Goal: Navigation & Orientation: Find specific page/section

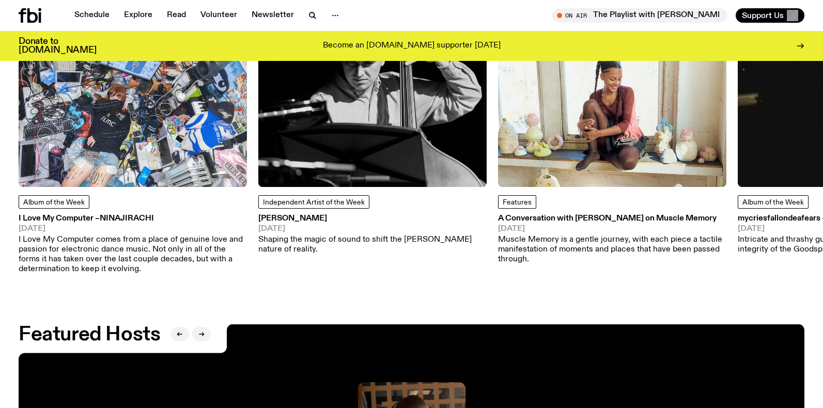
scroll to position [1510, 0]
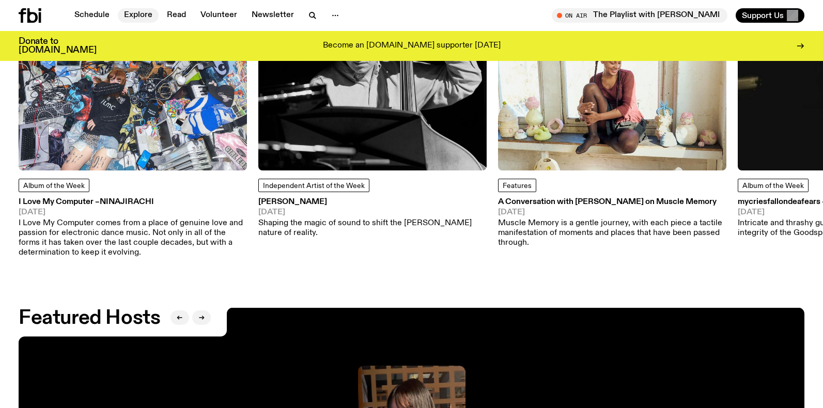
click at [136, 13] on link "Explore" at bounding box center [138, 15] width 41 height 14
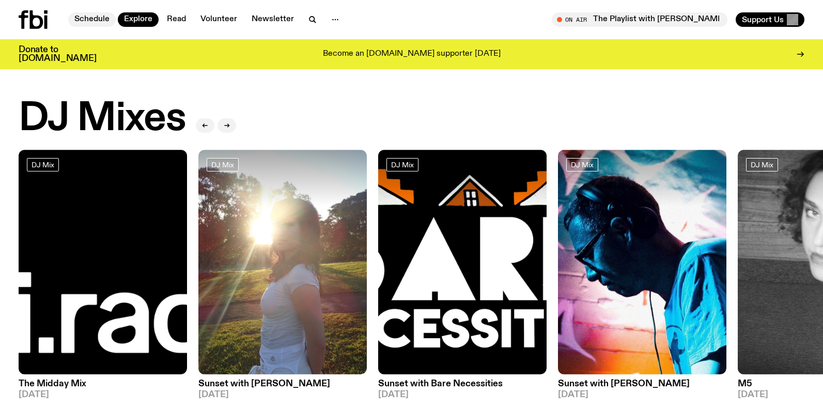
click at [96, 21] on link "Schedule" at bounding box center [92, 19] width 48 height 14
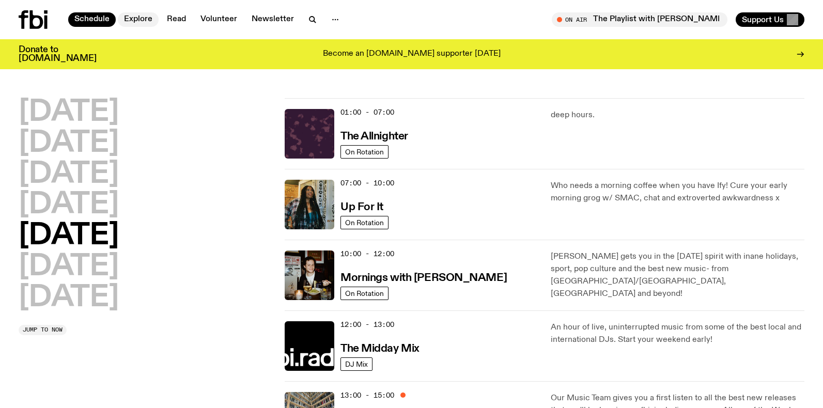
click at [132, 17] on link "Explore" at bounding box center [138, 19] width 41 height 14
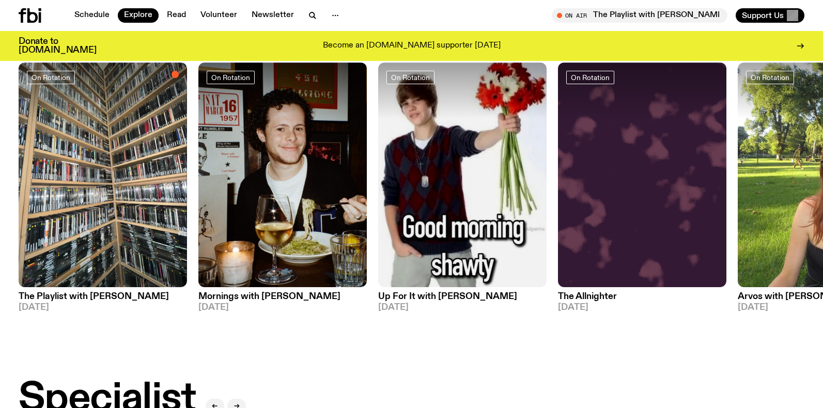
scroll to position [417, 0]
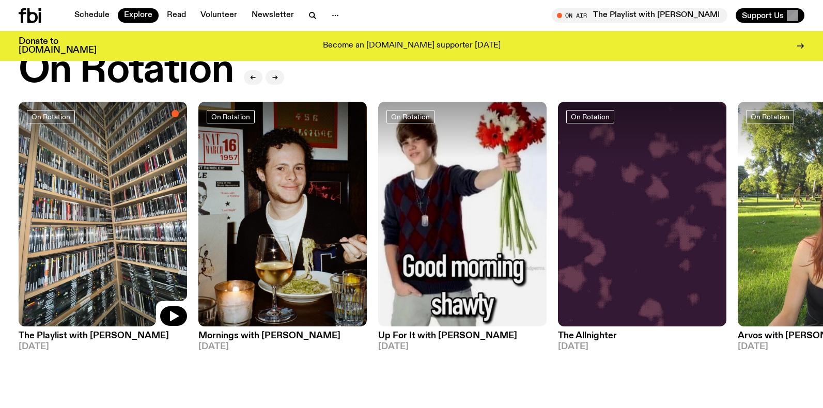
click at [70, 192] on img at bounding box center [103, 214] width 169 height 225
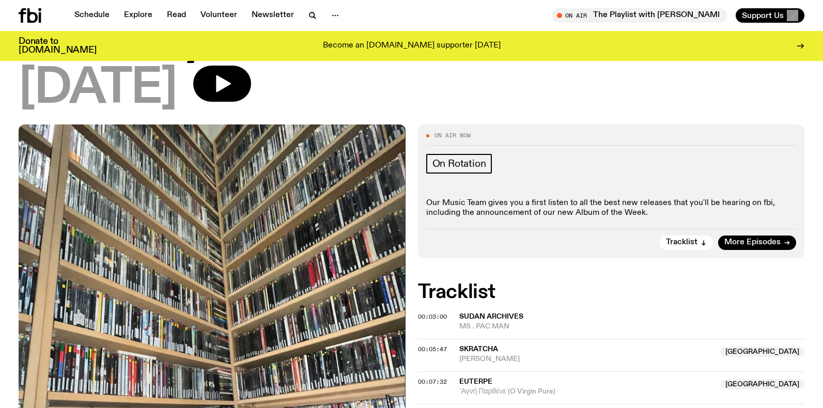
scroll to position [36, 0]
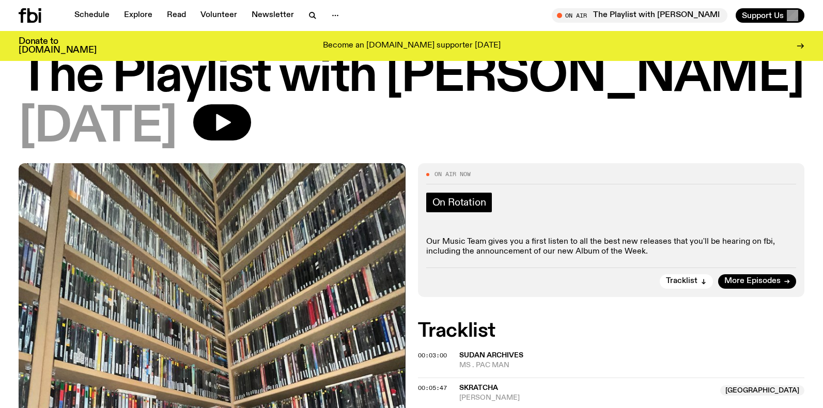
click at [451, 200] on span "On Rotation" at bounding box center [460, 202] width 54 height 11
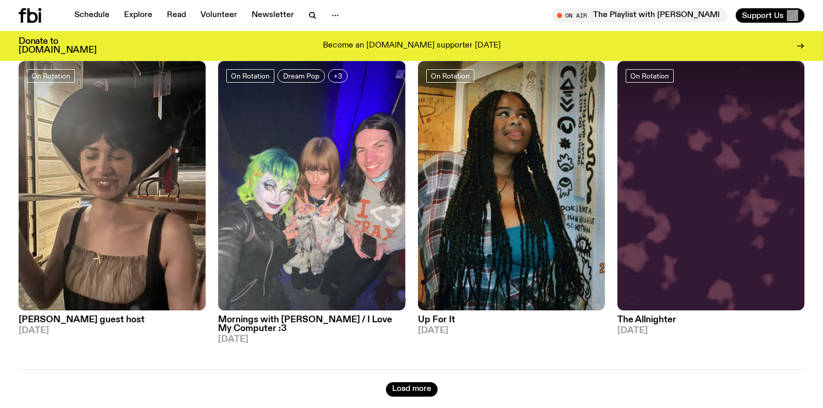
scroll to position [1723, 0]
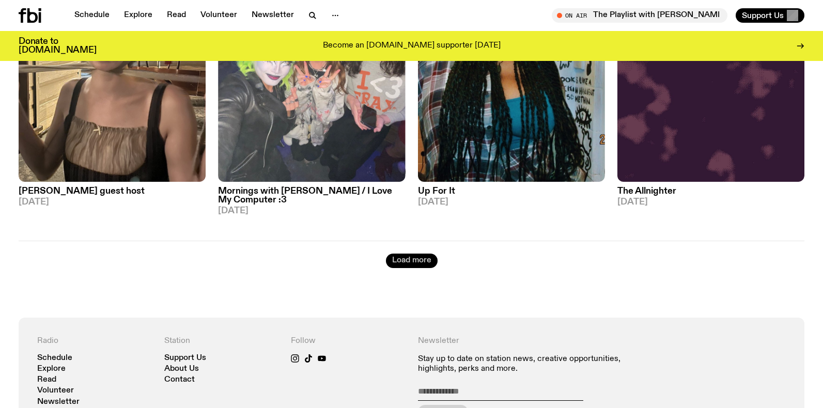
click at [418, 254] on button "Load more" at bounding box center [412, 261] width 52 height 14
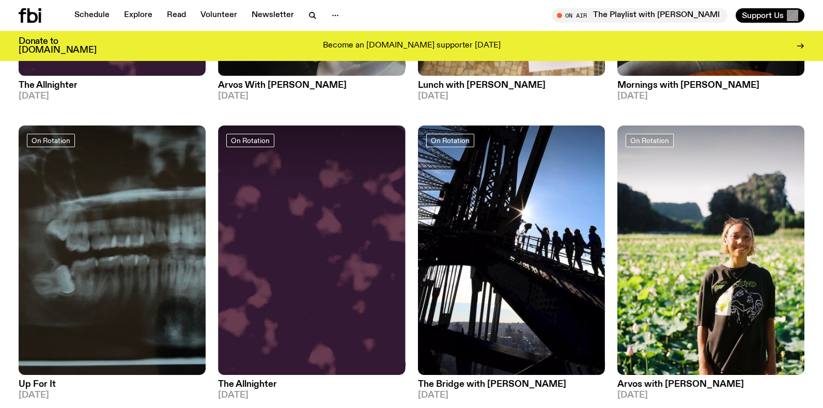
scroll to position [1443, 0]
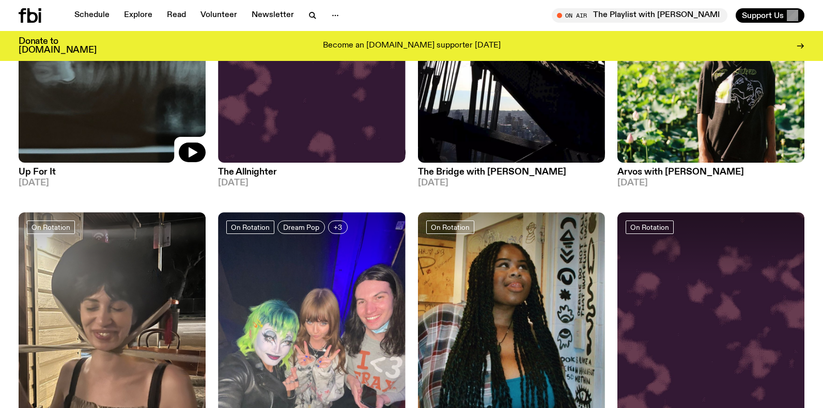
click at [83, 98] on img at bounding box center [112, 38] width 187 height 250
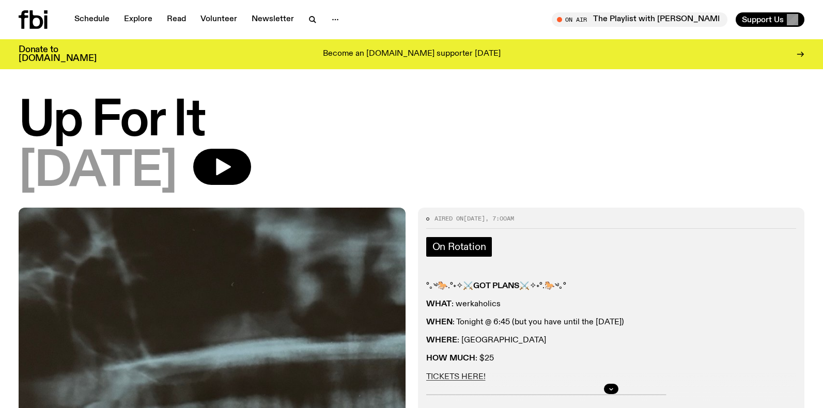
click at [459, 247] on span "On Rotation" at bounding box center [460, 246] width 54 height 11
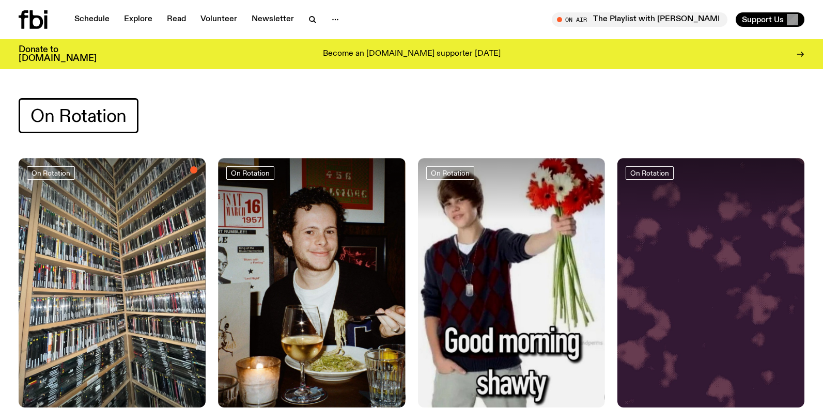
click at [97, 116] on span "On Rotation" at bounding box center [78, 116] width 96 height 20
click at [174, 16] on link "Read" at bounding box center [177, 19] width 32 height 14
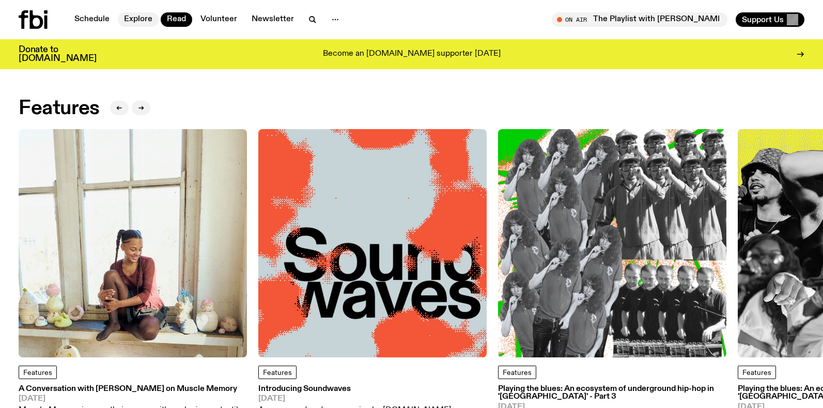
click at [138, 21] on link "Explore" at bounding box center [138, 19] width 41 height 14
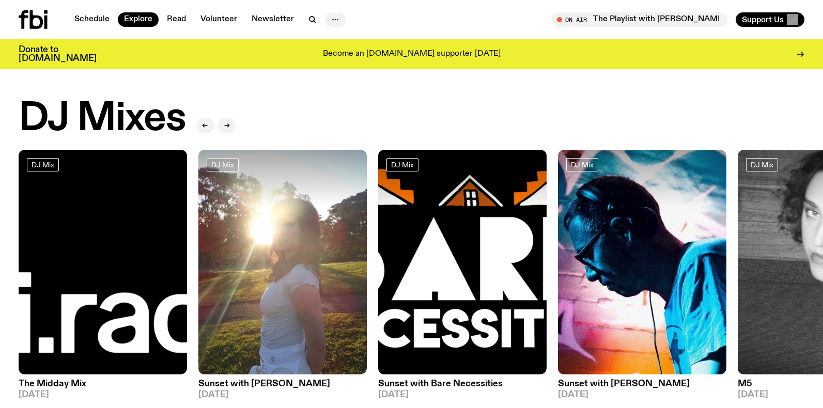
click at [333, 21] on icon "button" at bounding box center [335, 19] width 12 height 12
click at [232, 19] on link "Volunteer" at bounding box center [218, 19] width 49 height 14
